Goal: Transaction & Acquisition: Purchase product/service

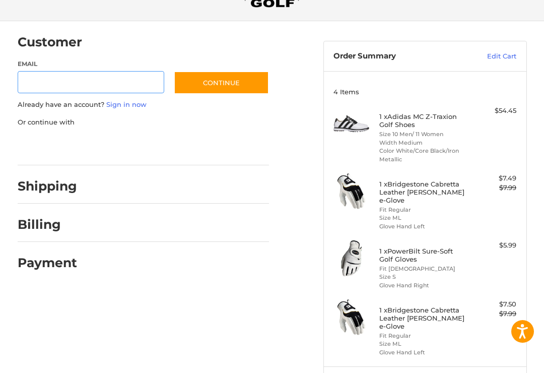
scroll to position [61, 0]
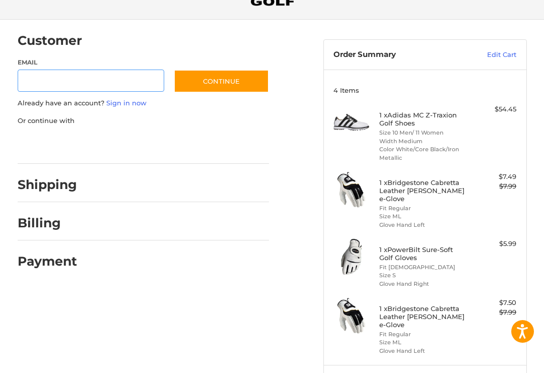
click at [126, 78] on input "Email" at bounding box center [91, 81] width 147 height 23
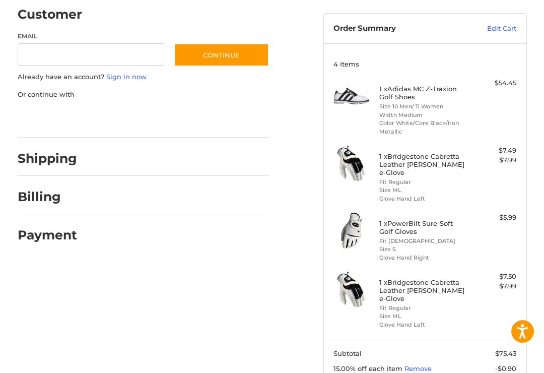
scroll to position [87, 0]
click at [75, 61] on input "Email" at bounding box center [91, 55] width 147 height 23
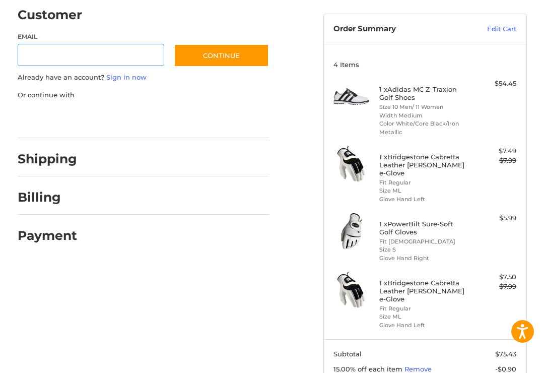
type input "*"
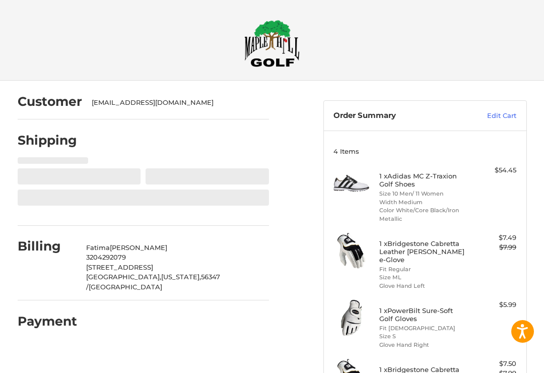
select select "**"
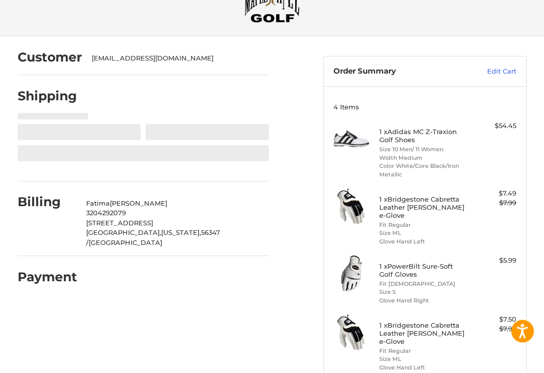
scroll to position [44, 0]
select select "**"
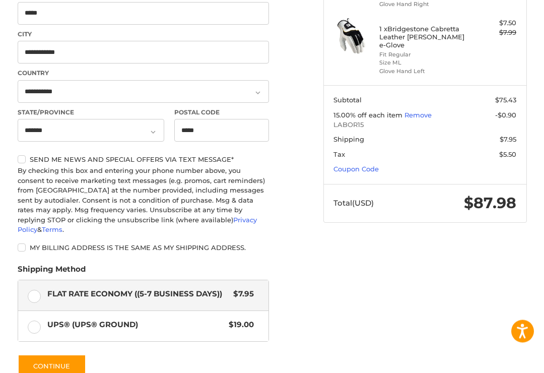
scroll to position [393, 0]
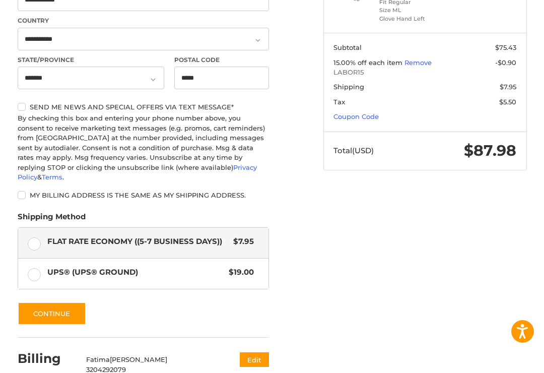
click at [31, 302] on button "Continue" at bounding box center [52, 313] width 69 height 23
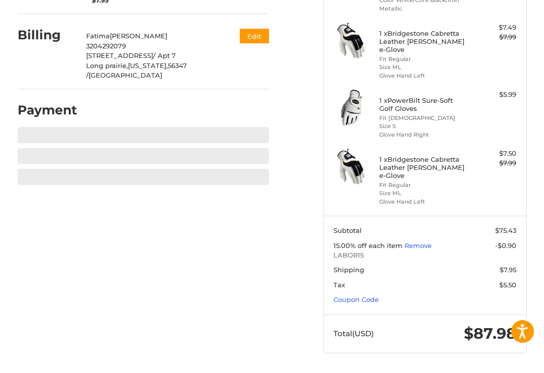
scroll to position [172, 0]
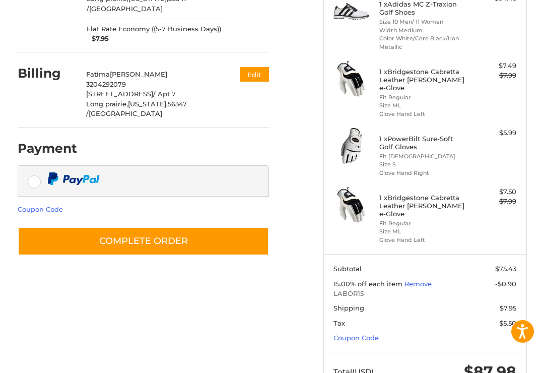
click at [257, 70] on button "Edit" at bounding box center [254, 74] width 29 height 15
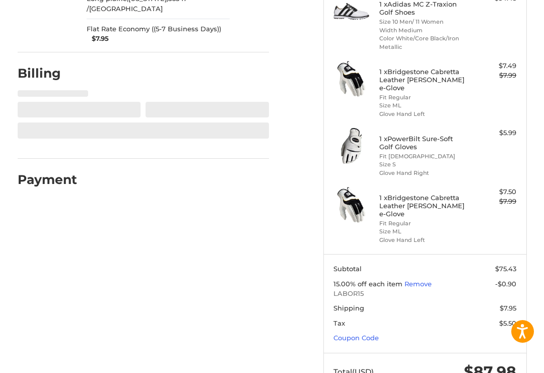
select select "**"
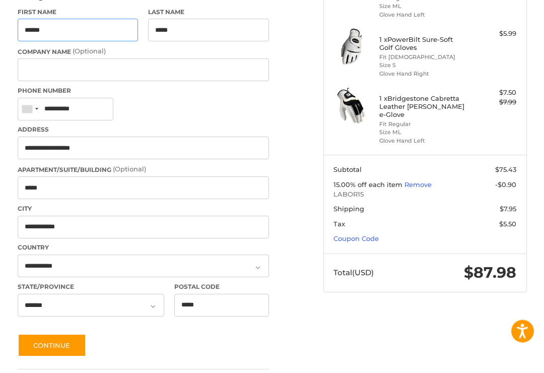
scroll to position [298, 0]
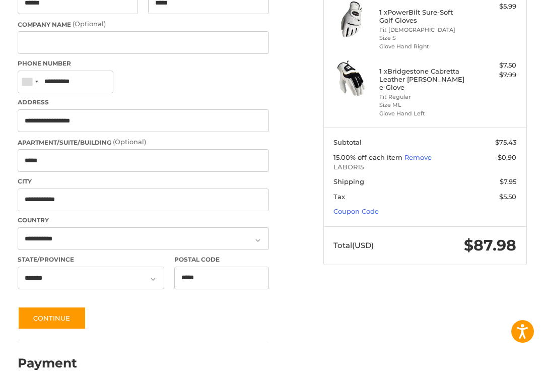
click at [27, 313] on button "Continue" at bounding box center [52, 317] width 69 height 23
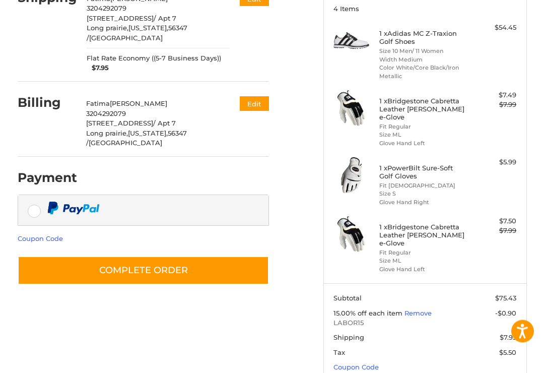
scroll to position [143, 0]
click at [43, 256] on button "Complete order" at bounding box center [143, 270] width 251 height 29
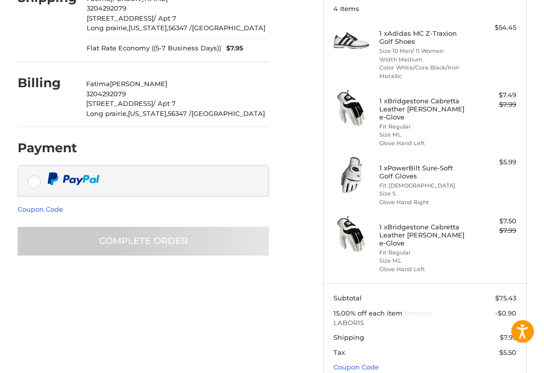
scroll to position [0, 0]
